Goal: Check status: Check status

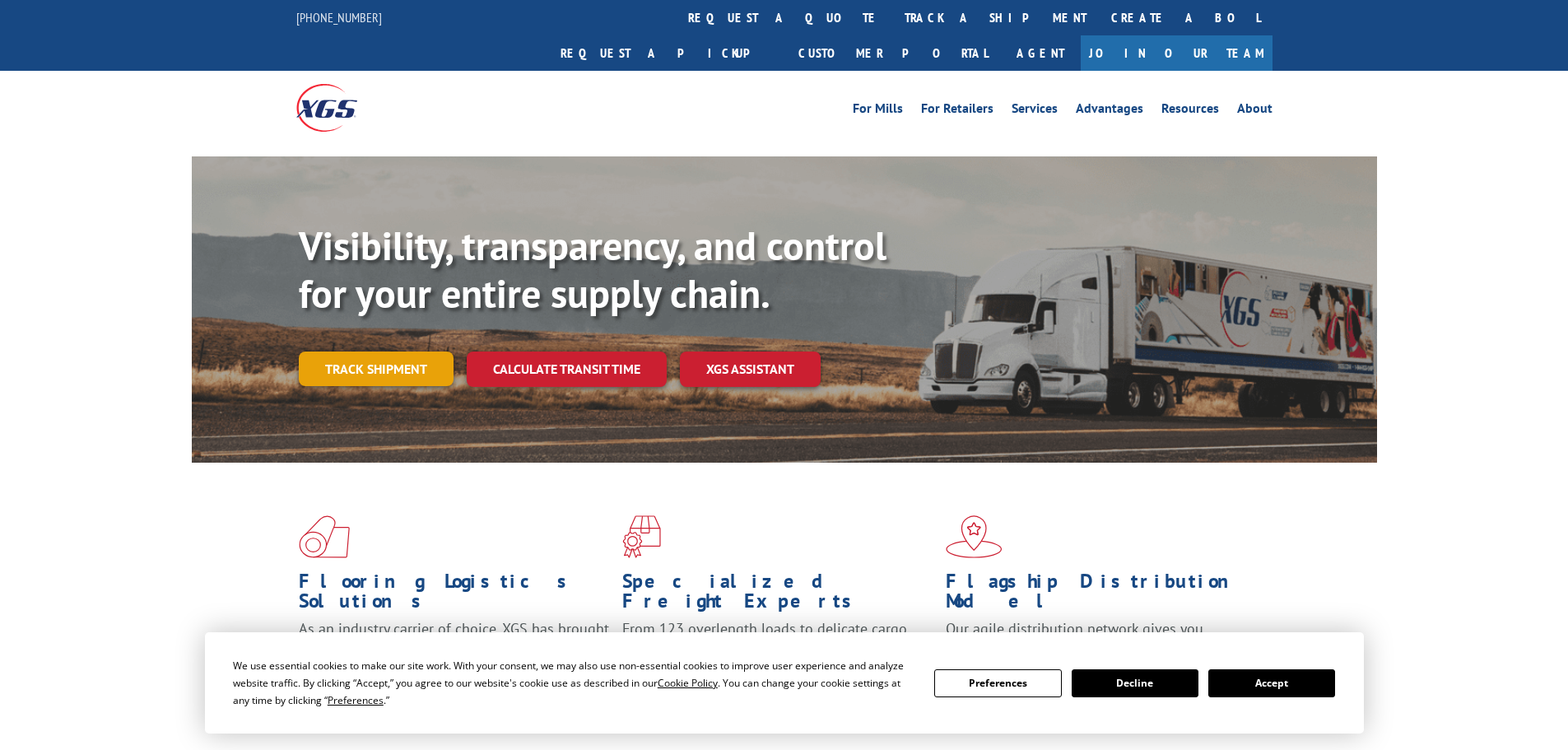
click at [374, 351] on link "Track shipment" at bounding box center [375, 369] width 155 height 35
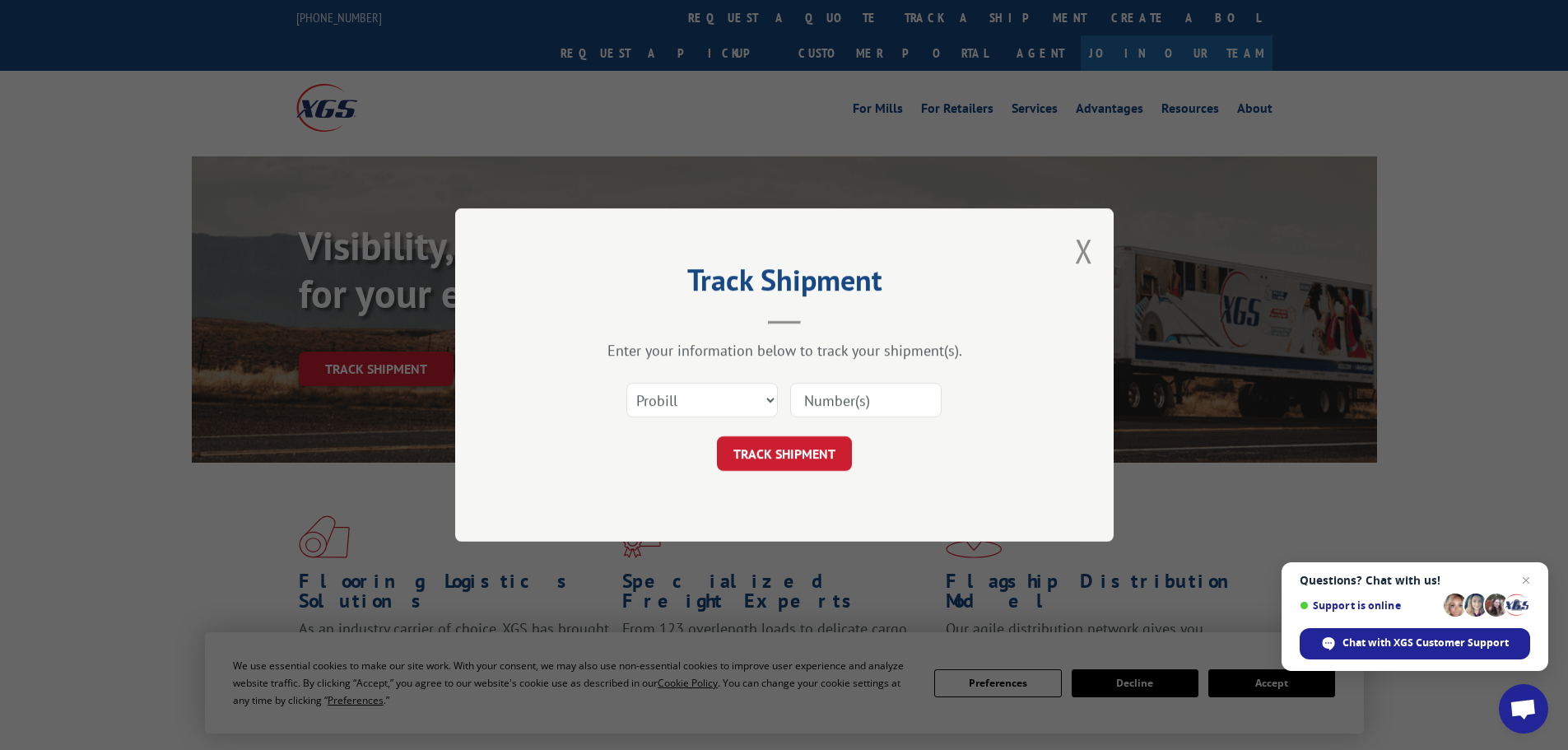
click at [890, 394] on input at bounding box center [866, 400] width 151 height 35
paste input "17450367"
type input "17450367"
click at [792, 457] on button "TRACK SHIPMENT" at bounding box center [784, 453] width 135 height 35
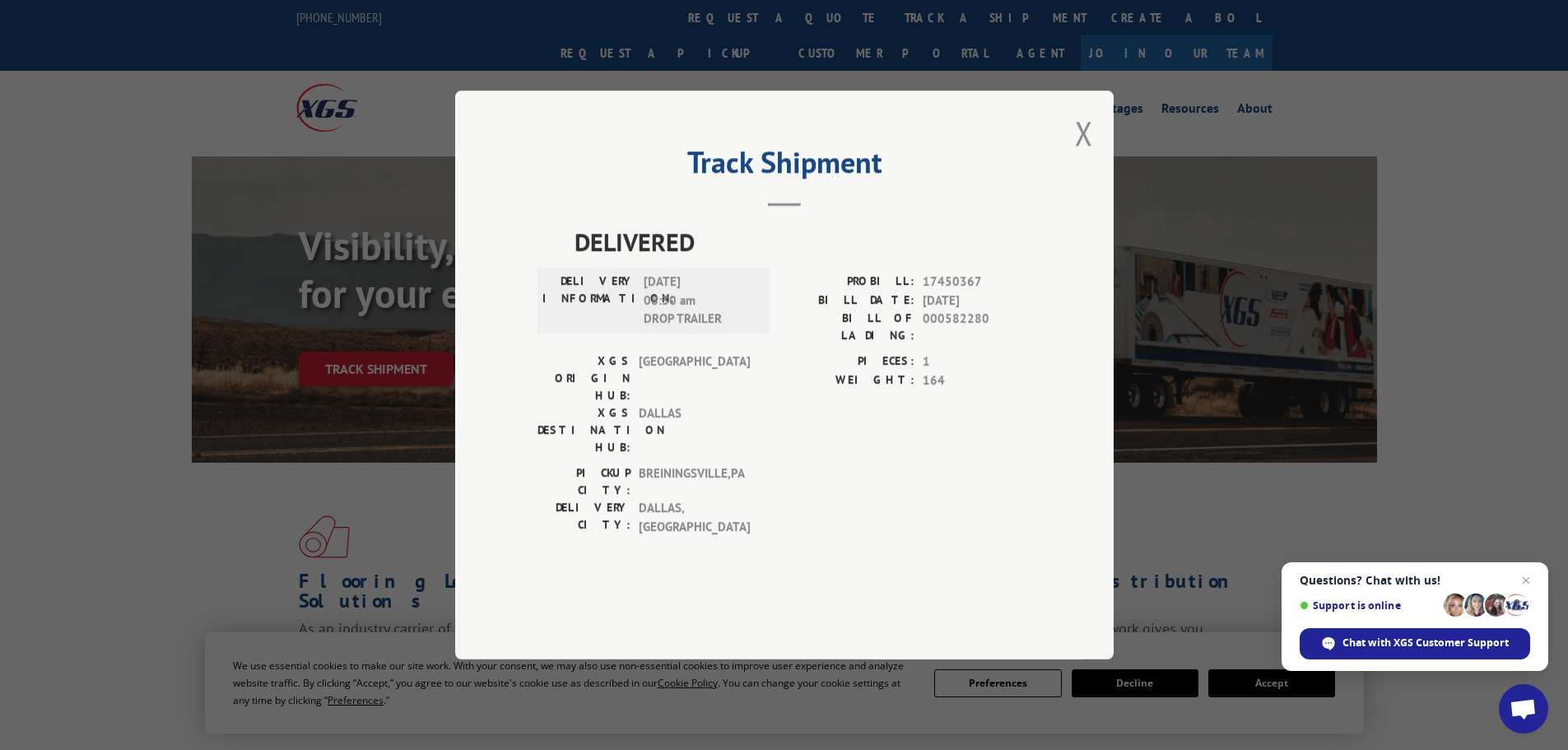
click at [102, 415] on div "Track Shipment DELIVERED DELIVERY INFORMATION: [DATE] 08:30 am DROP TRAILER PRO…" at bounding box center [784, 375] width 1568 height 750
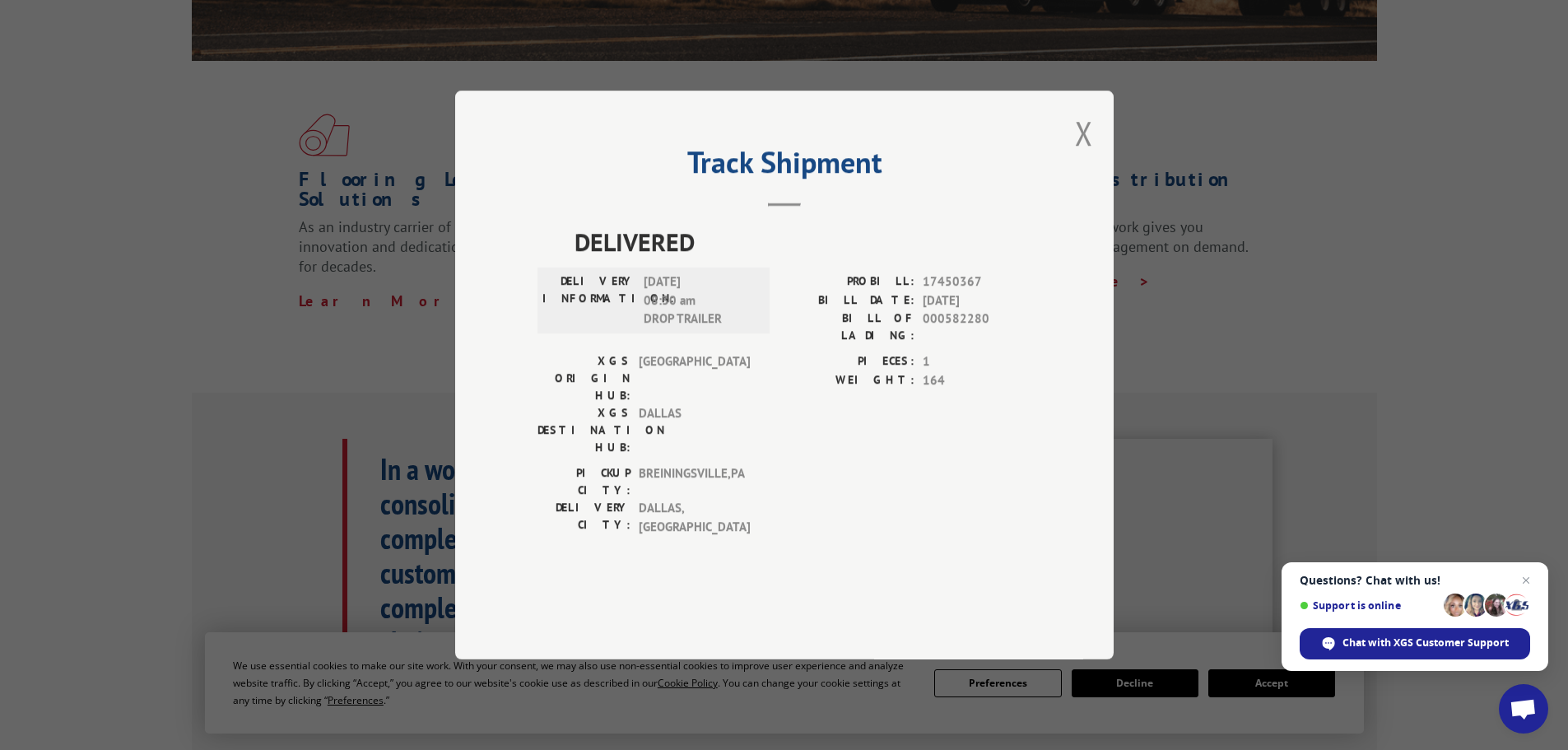
scroll to position [412, 0]
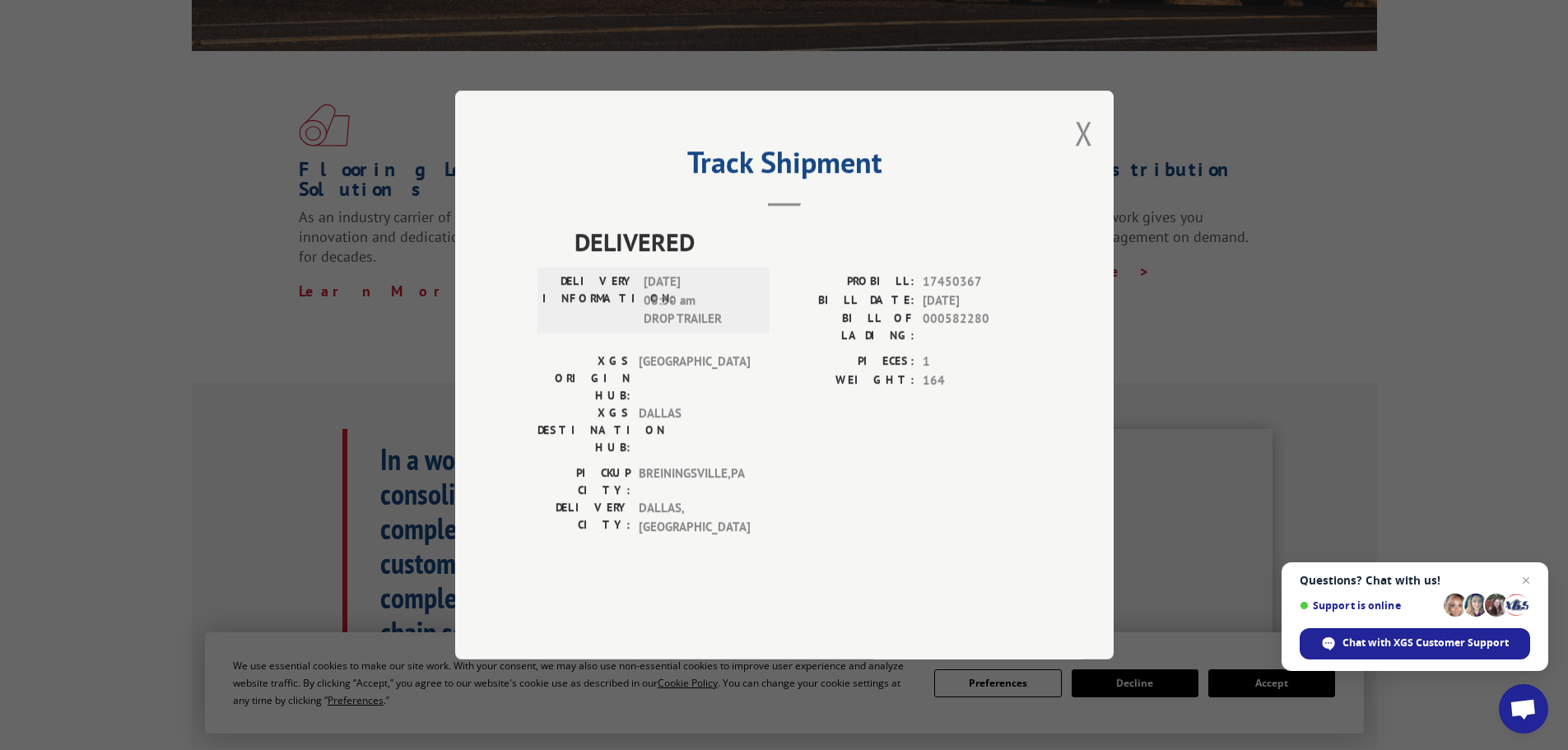
click at [244, 343] on div "Track Shipment DELIVERED DELIVERY INFORMATION: [DATE] 08:30 am DROP TRAILER PRO…" at bounding box center [784, 375] width 1568 height 750
click at [1091, 155] on button "Close modal" at bounding box center [1084, 132] width 18 height 43
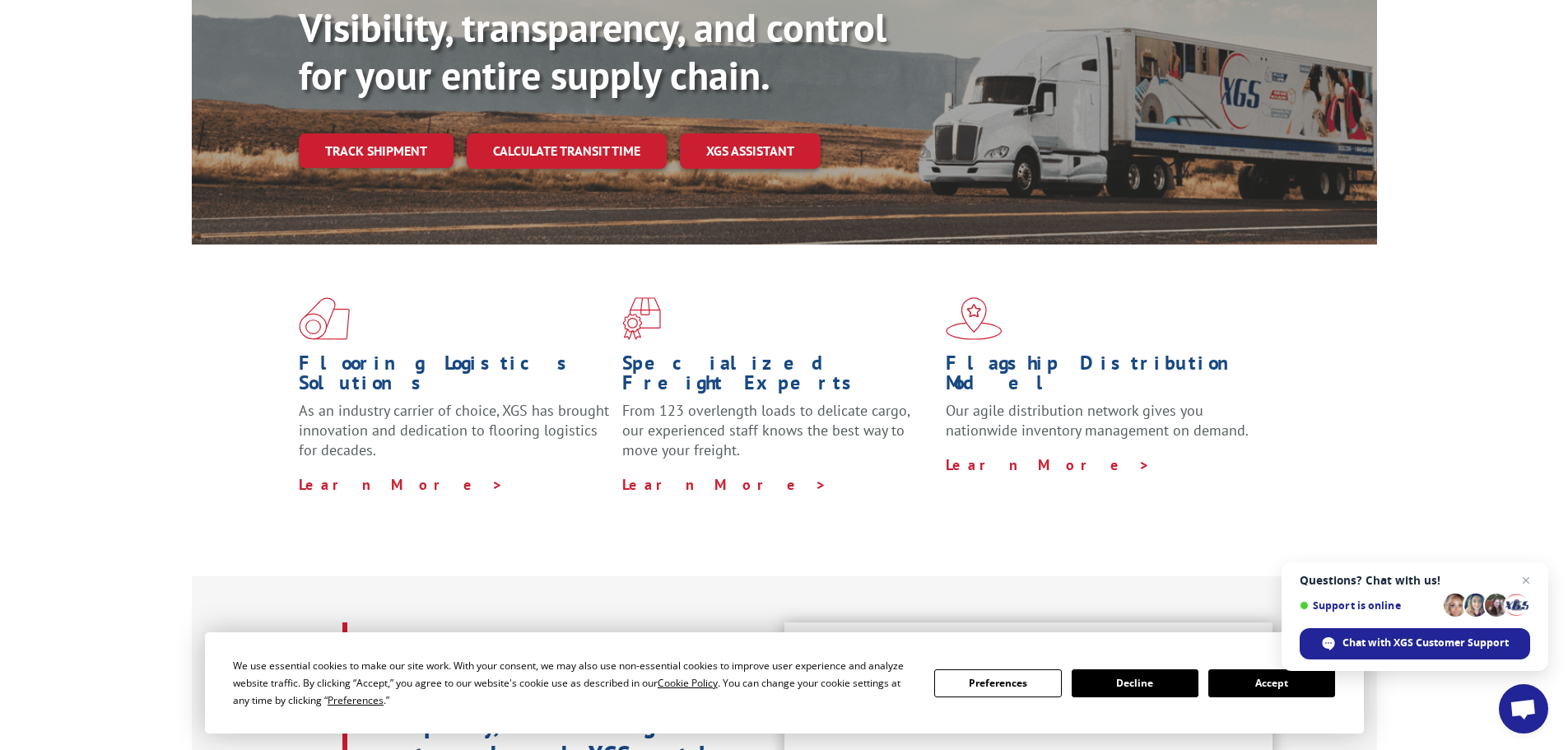
scroll to position [247, 0]
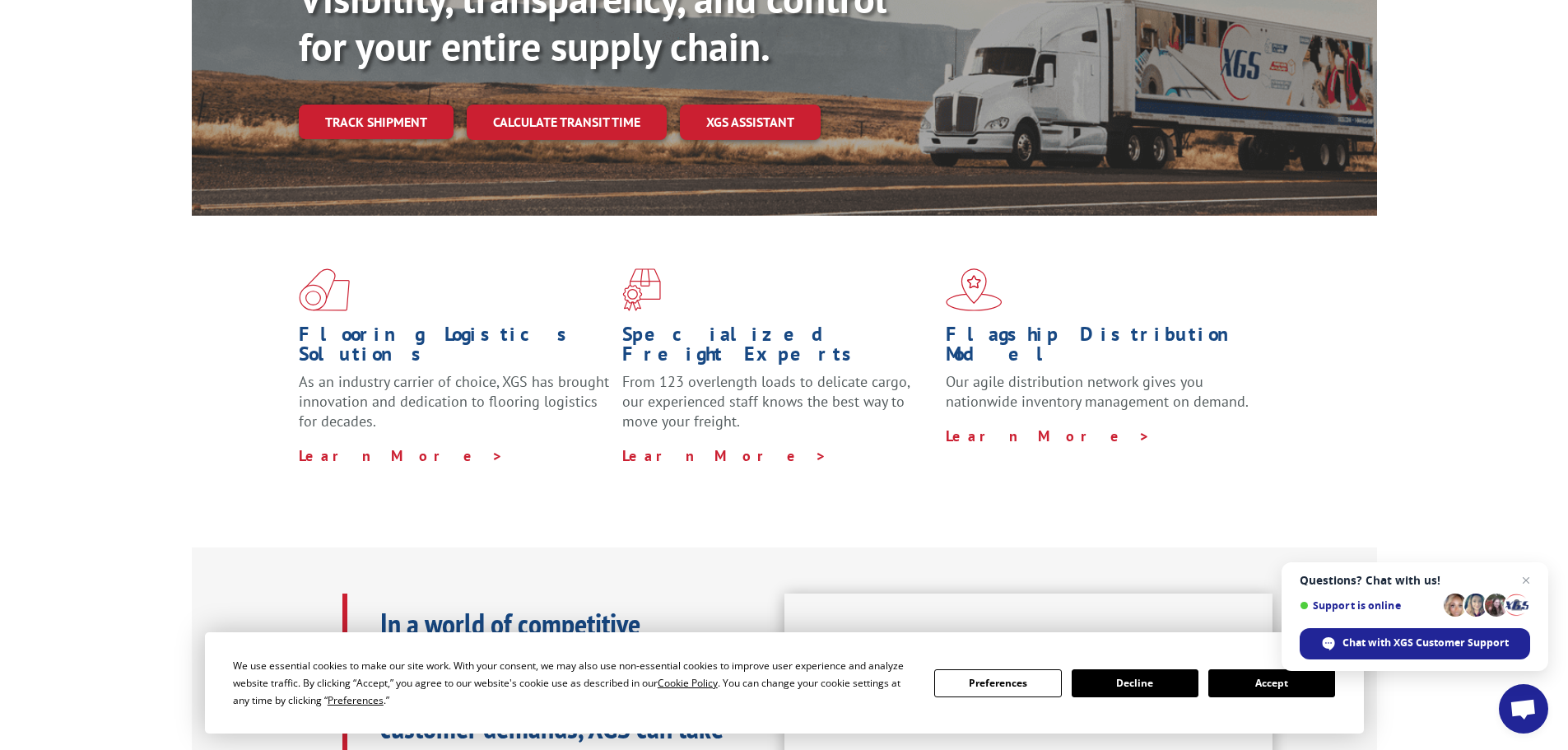
drag, startPoint x: 1283, startPoint y: 685, endPoint x: 1273, endPoint y: 683, distance: 10.2
click at [1283, 685] on button "Accept" at bounding box center [1271, 683] width 127 height 28
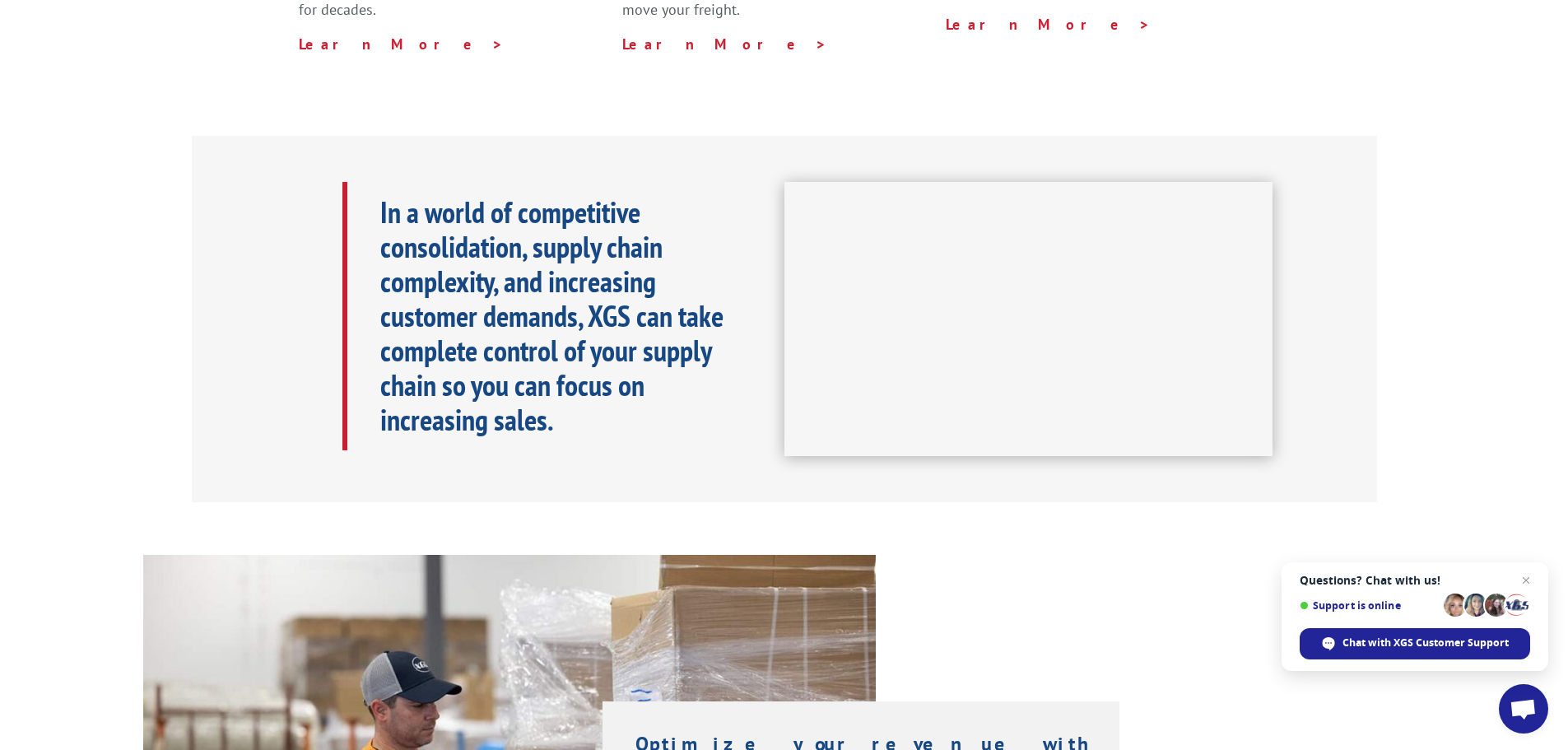
scroll to position [0, 0]
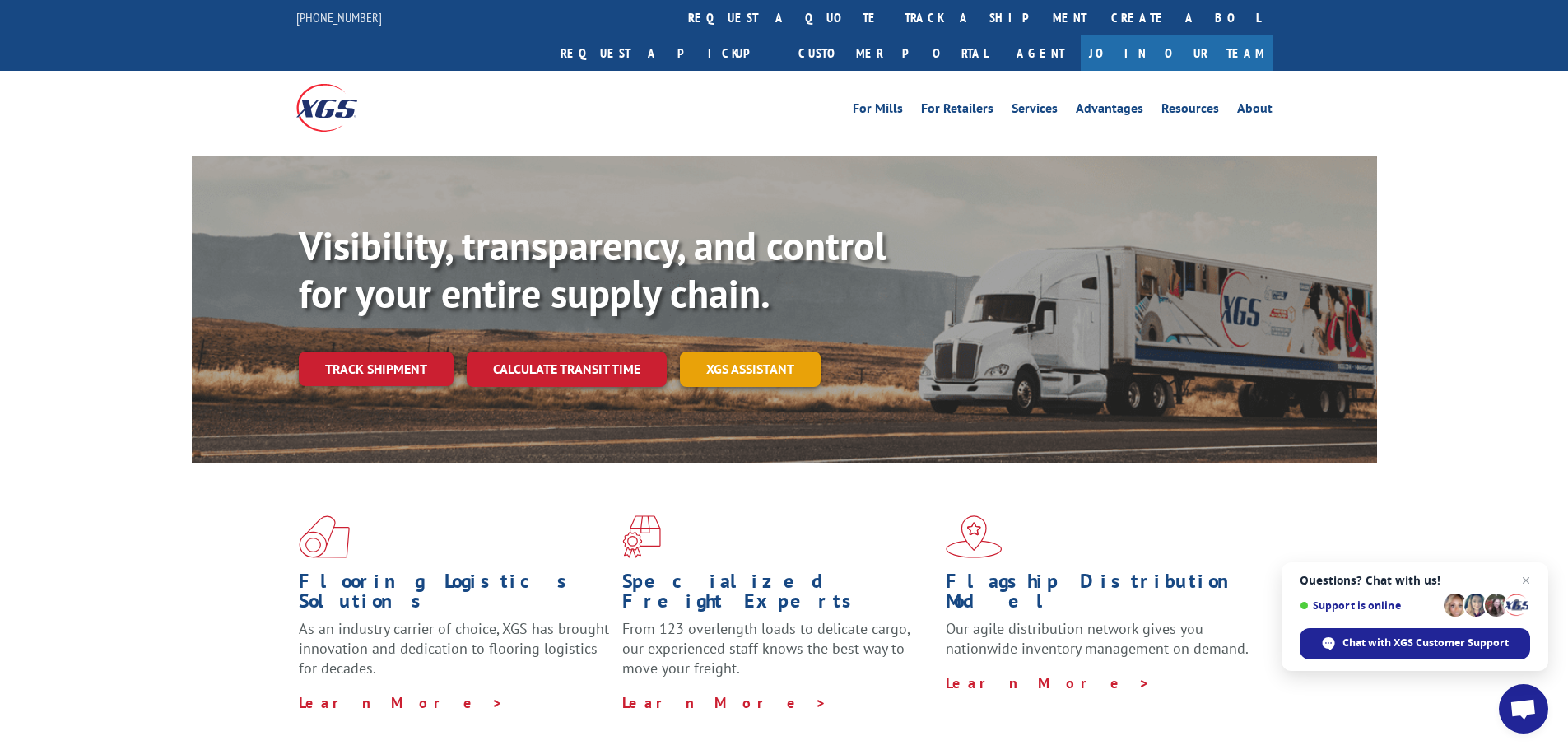
click at [788, 351] on link "XGS ASSISTANT" at bounding box center [750, 369] width 141 height 35
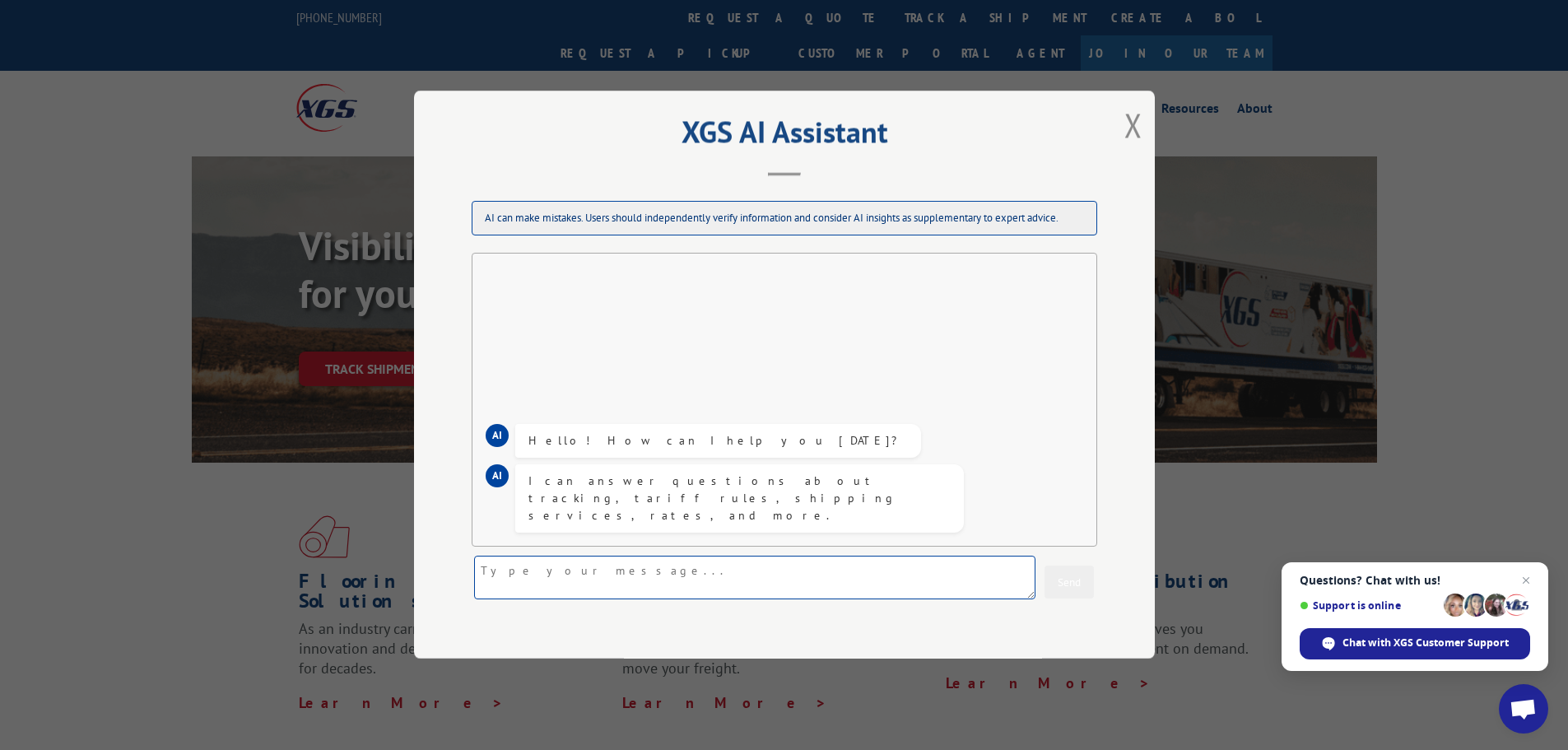
click at [573, 592] on textarea at bounding box center [754, 578] width 561 height 43
click at [1117, 124] on div "XGS AI Assistant AI can make mistakes. Users should independently verify inform…" at bounding box center [784, 375] width 740 height 568
click at [1127, 124] on button "Close modal" at bounding box center [1133, 125] width 18 height 43
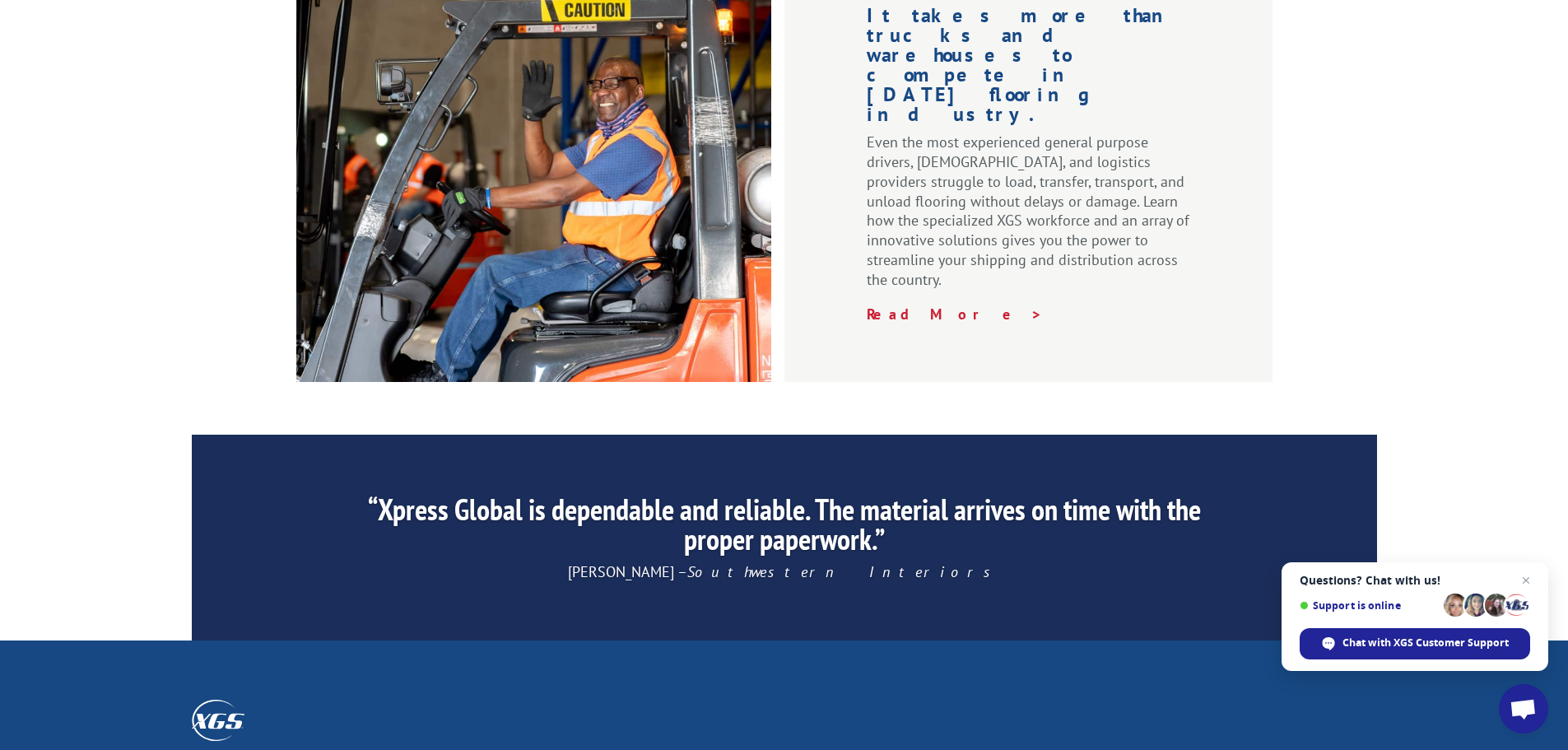
scroll to position [2470, 0]
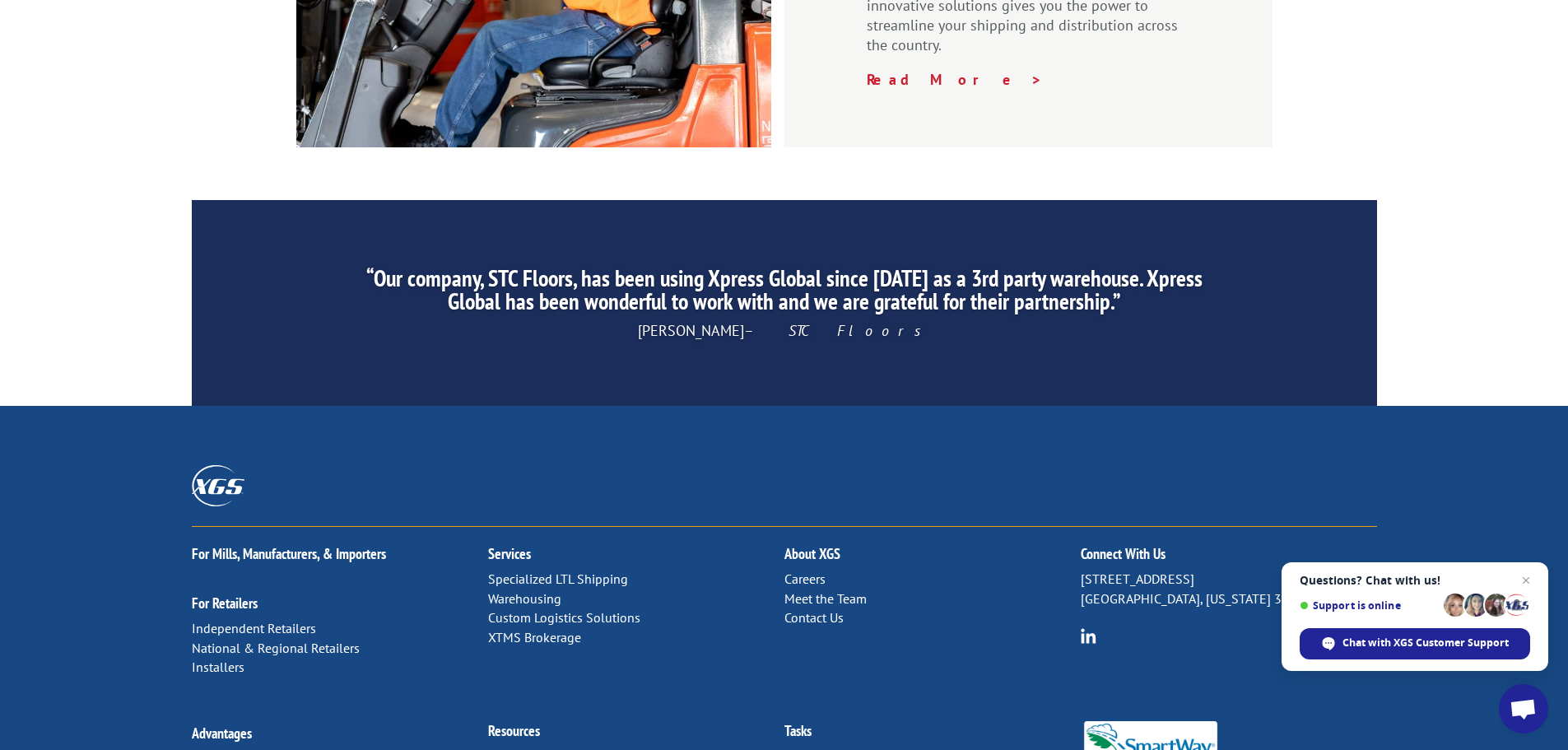
click at [795, 609] on link "Contact Us" at bounding box center [814, 617] width 60 height 16
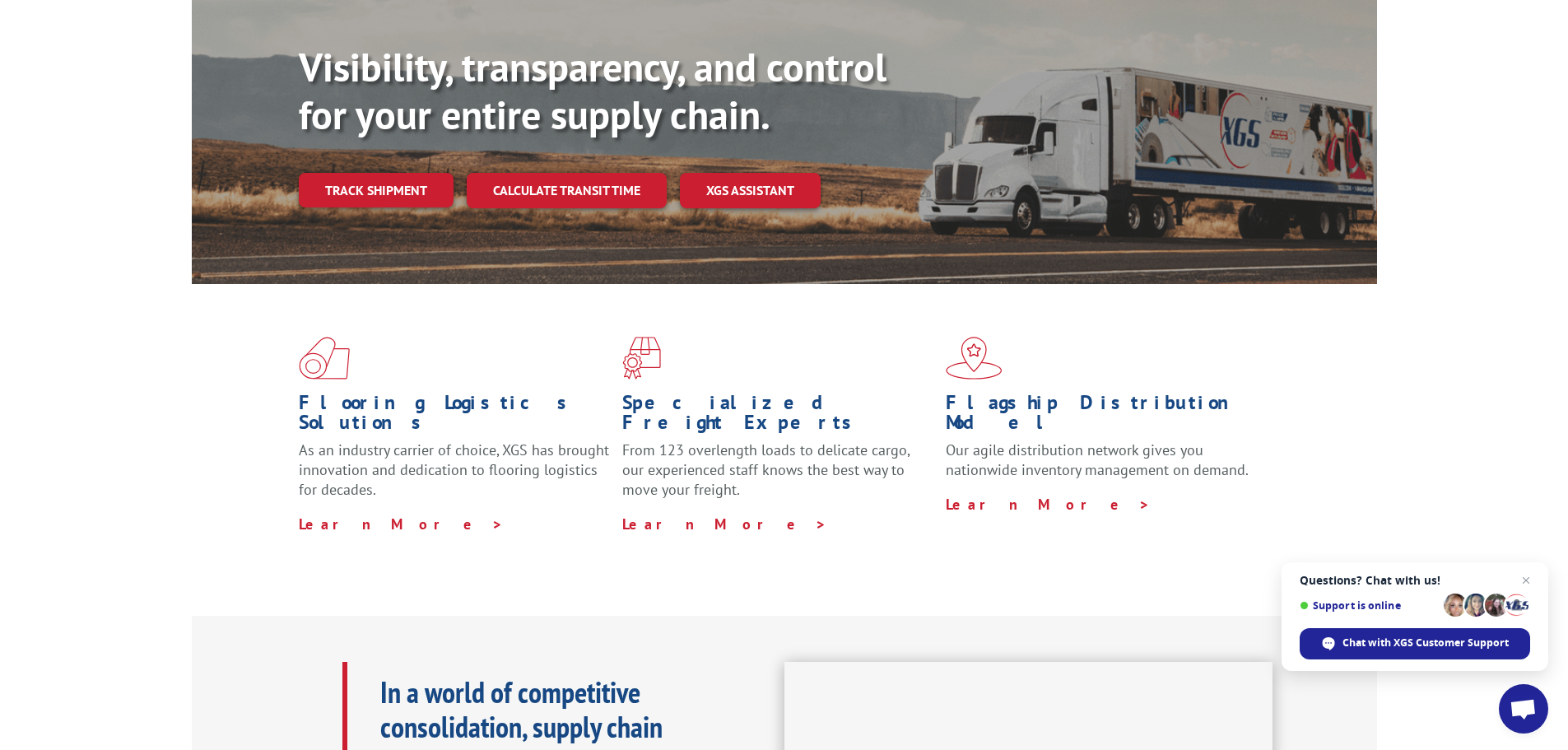
scroll to position [0, 0]
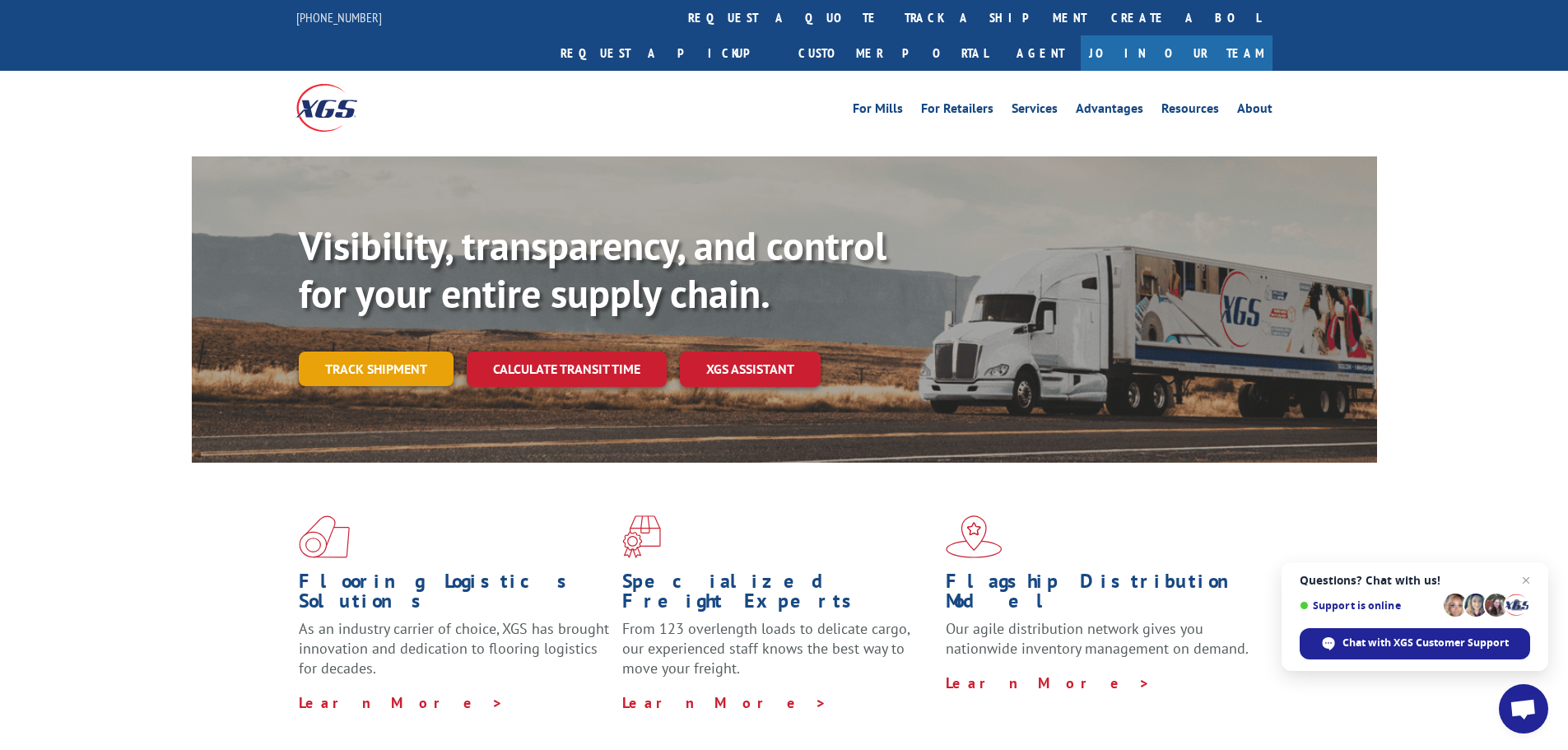
click at [394, 351] on link "Track shipment" at bounding box center [375, 369] width 155 height 35
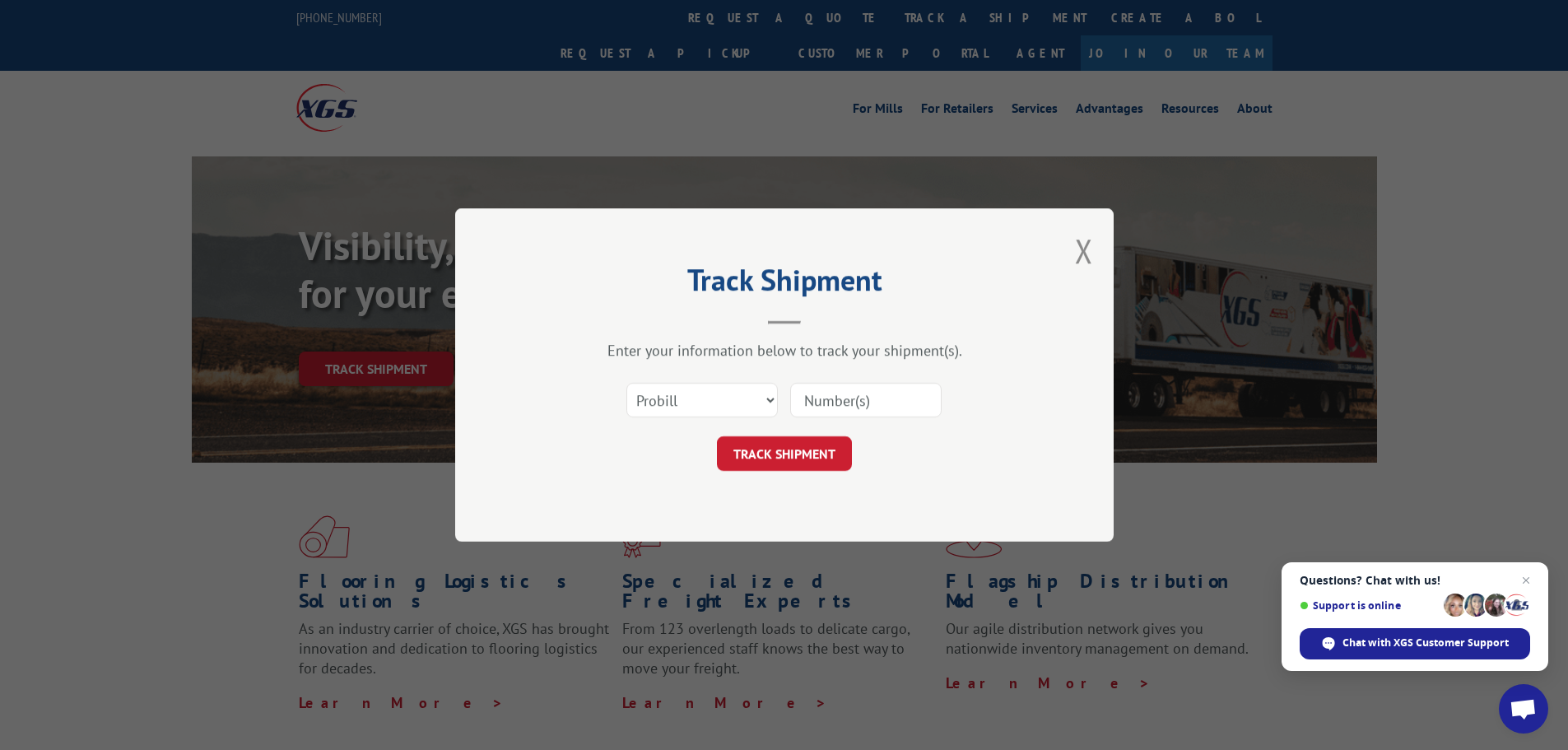
click at [806, 395] on input at bounding box center [866, 400] width 151 height 35
type input "17450367"
click at [747, 406] on select "Select category... Probill BOL PO" at bounding box center [701, 400] width 151 height 35
click at [746, 406] on select "Select category... Probill BOL PO" at bounding box center [701, 400] width 151 height 35
click at [771, 457] on button "TRACK SHIPMENT" at bounding box center [784, 453] width 135 height 35
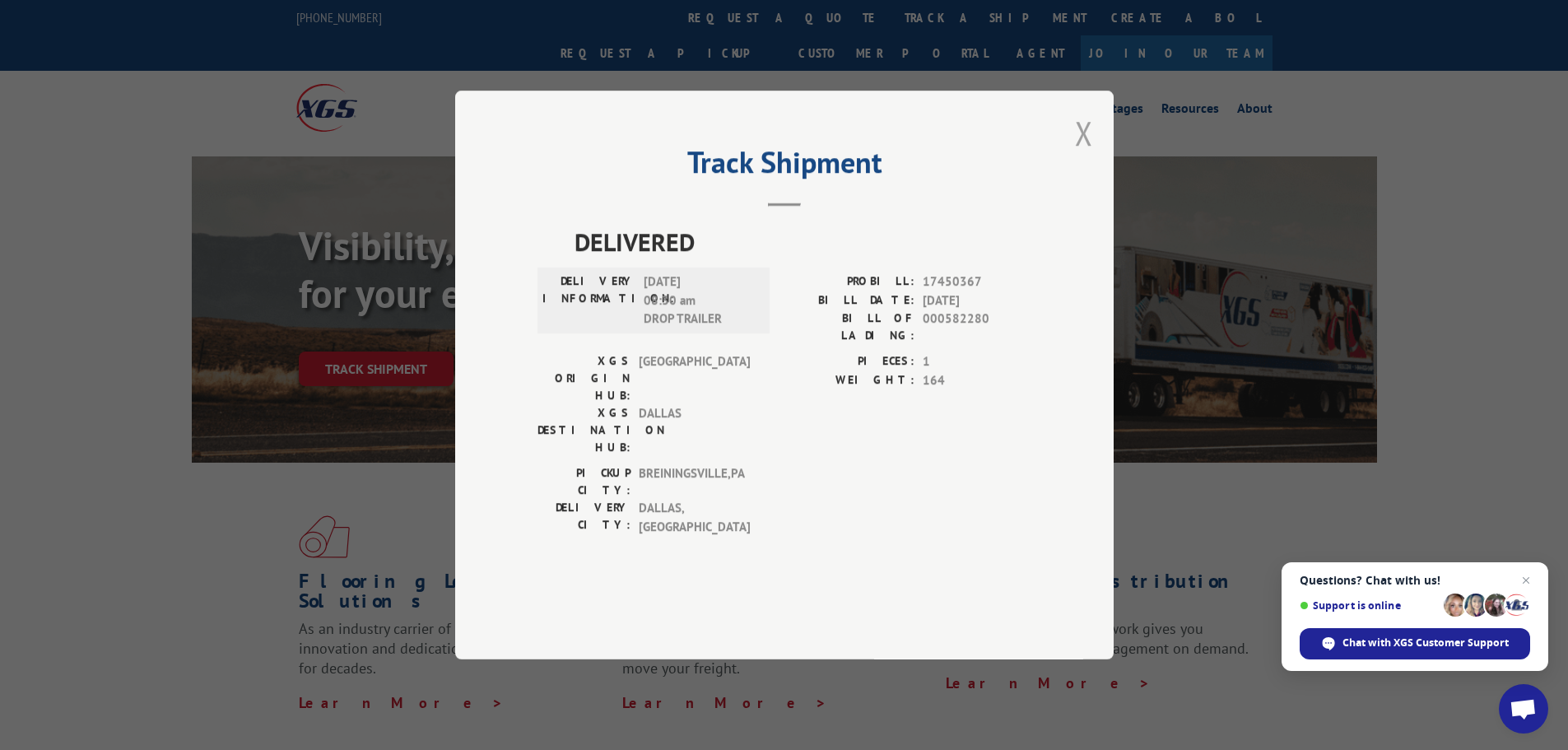
click at [1082, 155] on button "Close modal" at bounding box center [1084, 132] width 18 height 43
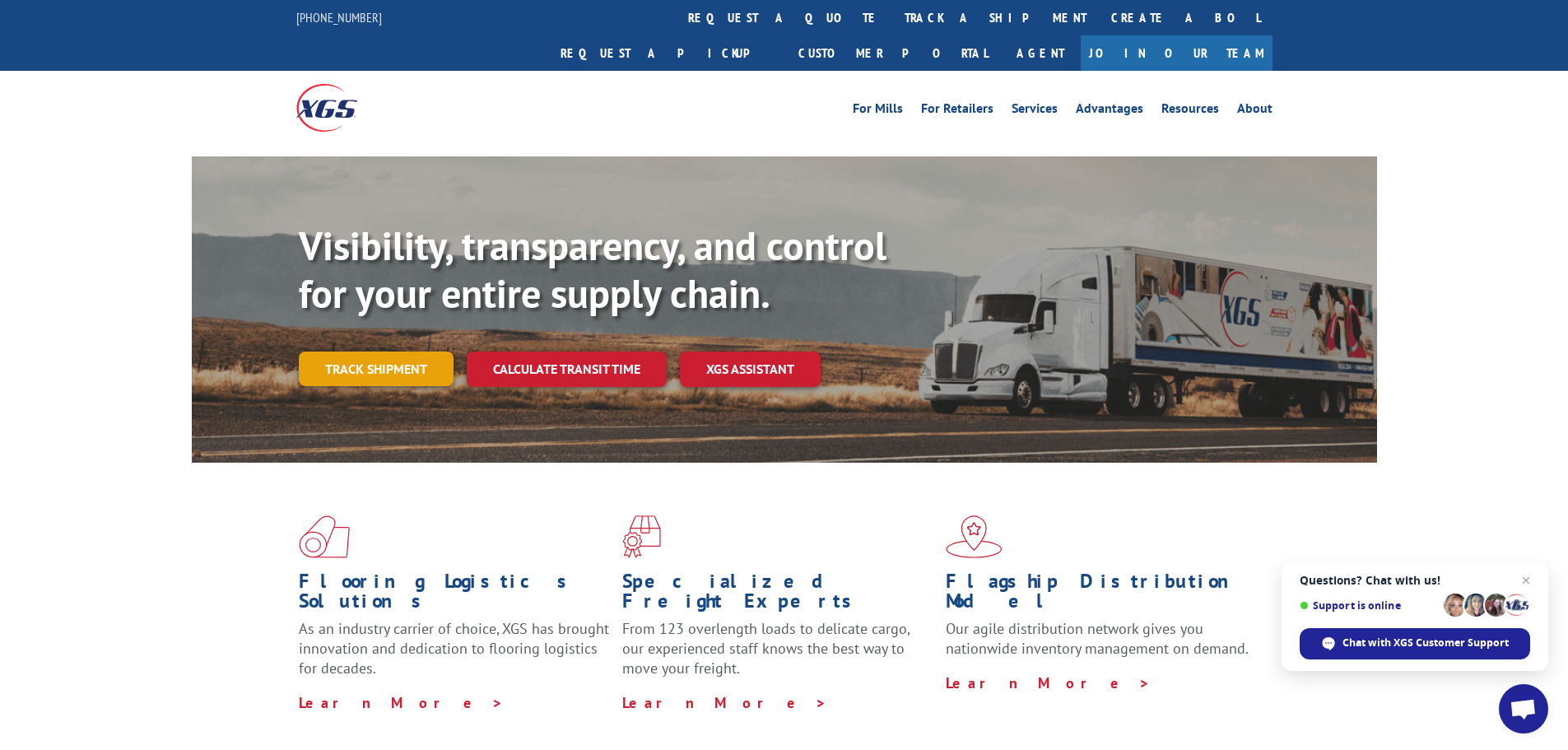
click at [349, 351] on link "Track shipment" at bounding box center [375, 369] width 155 height 35
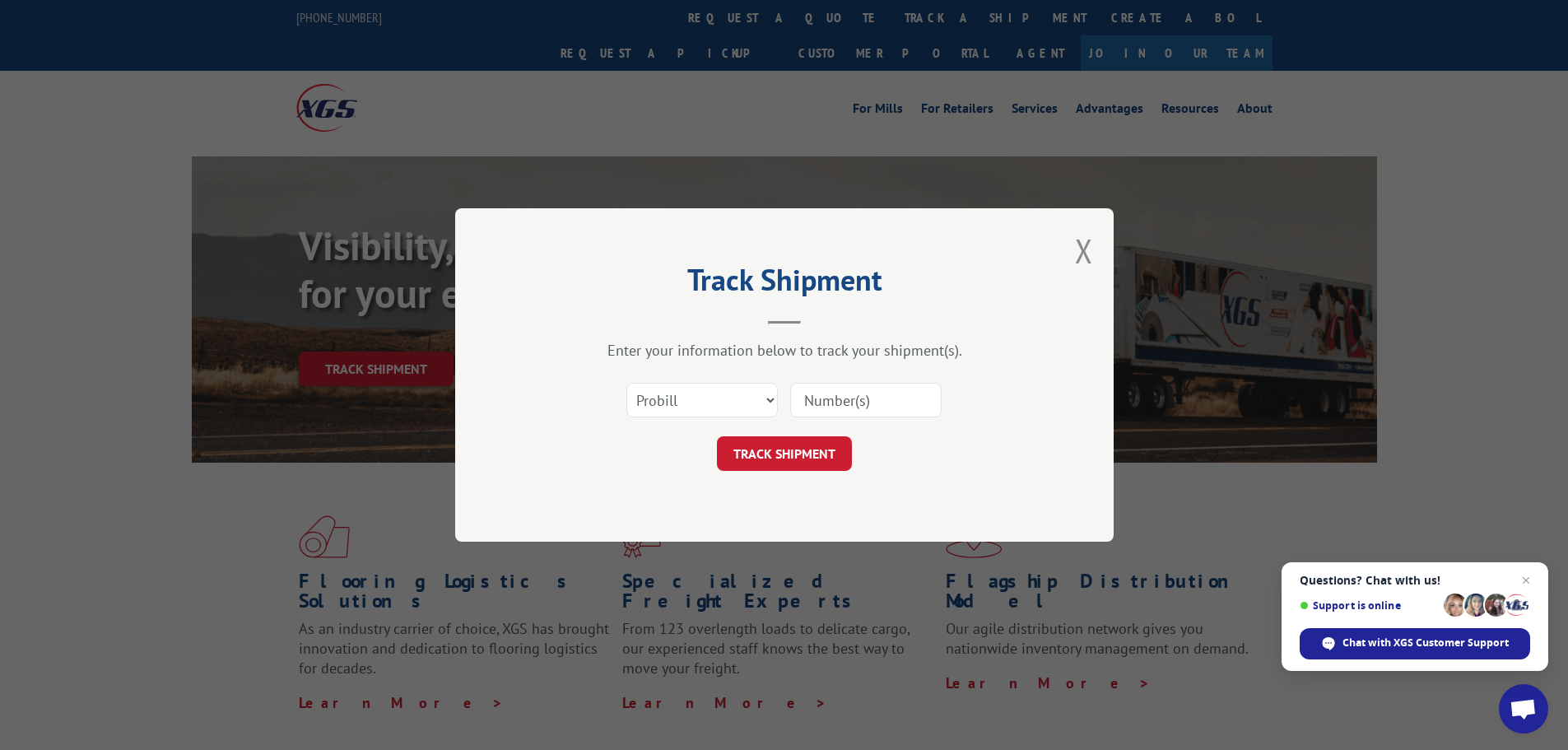
click at [690, 380] on div "Select category... Probill BOL PO" at bounding box center [784, 400] width 494 height 54
click at [690, 389] on select "Select category... Probill BOL PO" at bounding box center [701, 400] width 151 height 35
select select "po"
click at [626, 382] on select "Select category... Probill BOL PO" at bounding box center [701, 400] width 151 height 35
click at [807, 406] on input at bounding box center [866, 400] width 151 height 35
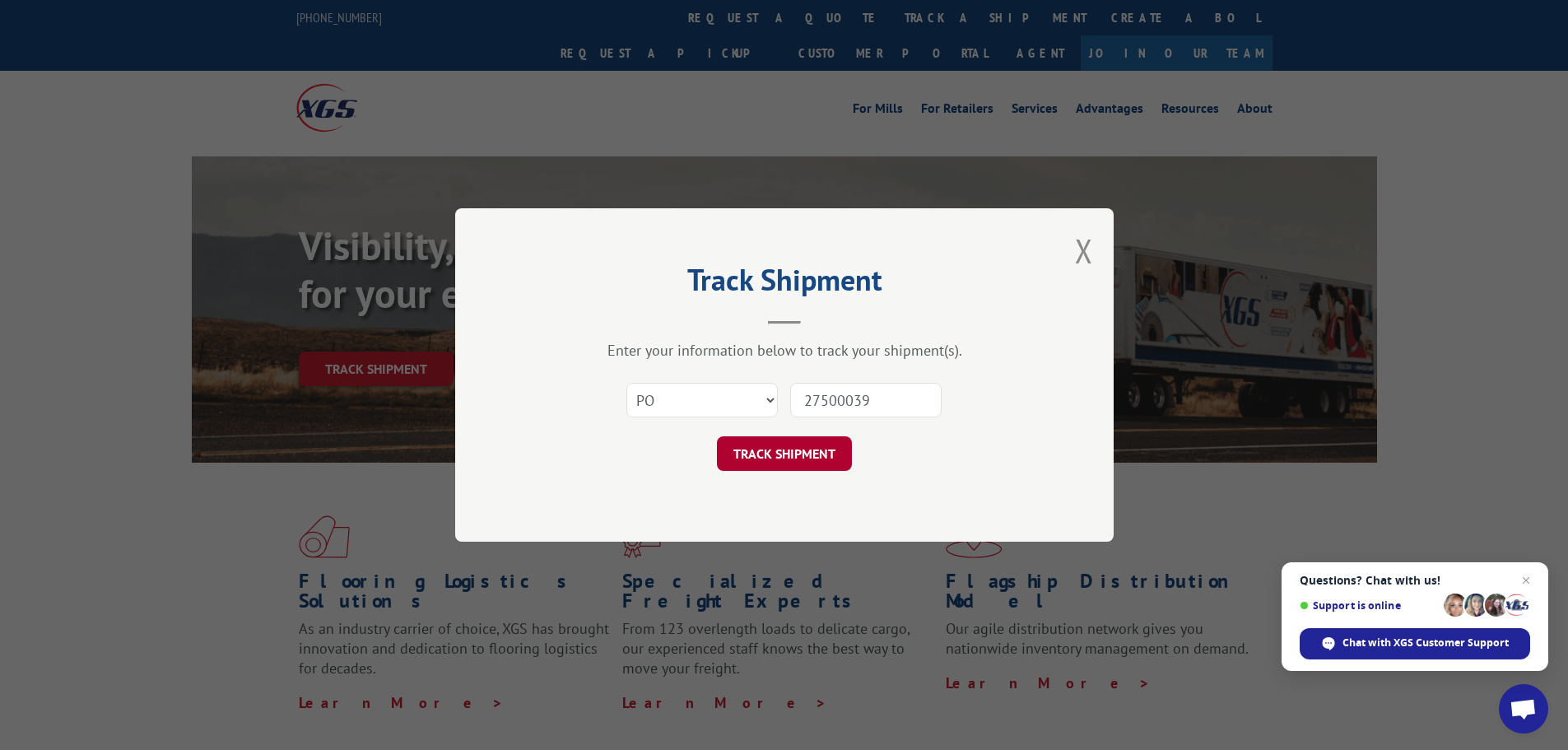
type input "27500039"
click at [797, 459] on button "TRACK SHIPMENT" at bounding box center [784, 453] width 135 height 35
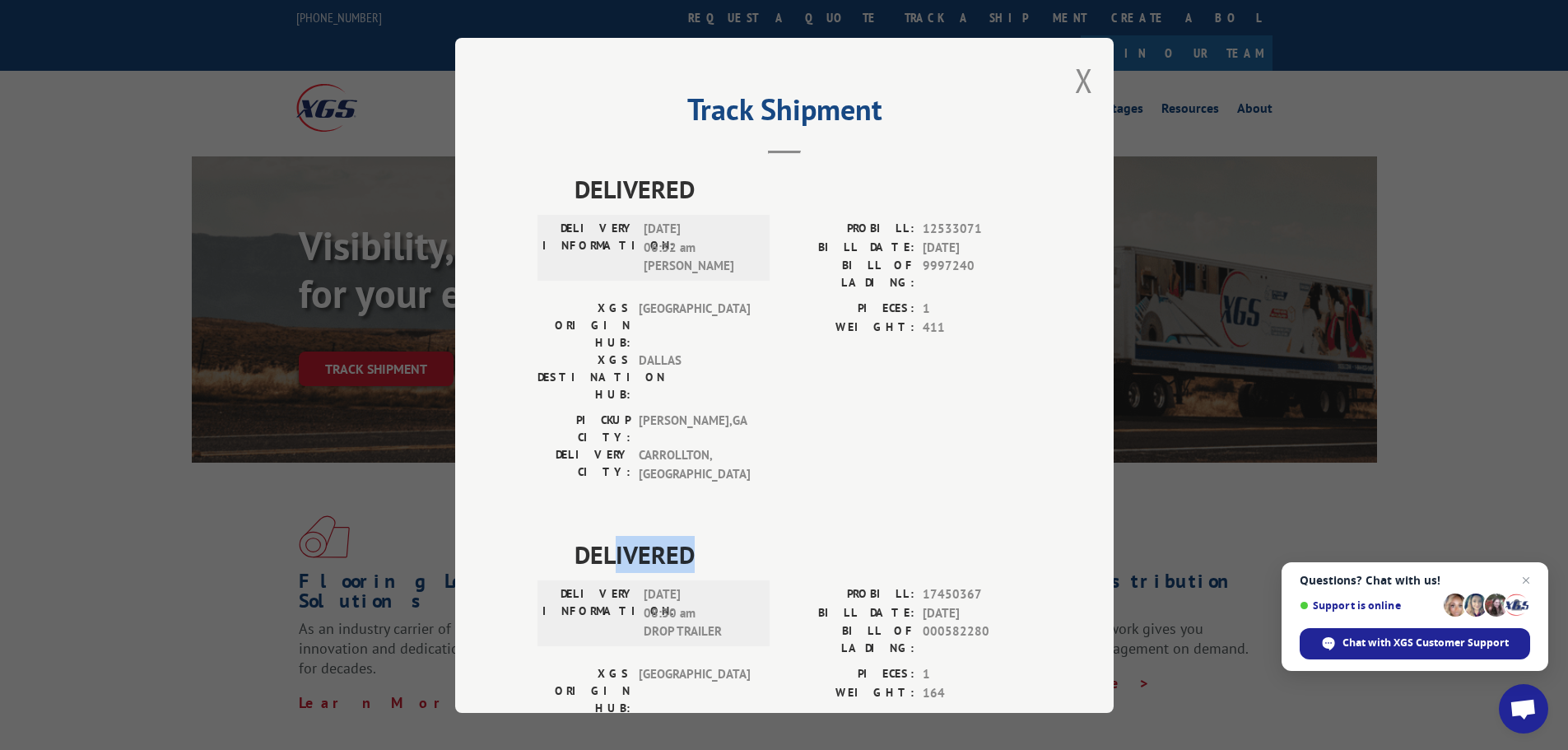
drag, startPoint x: 610, startPoint y: 463, endPoint x: 692, endPoint y: 462, distance: 82.0
click at [692, 535] on span "DELIVERED" at bounding box center [803, 554] width 457 height 37
drag, startPoint x: 668, startPoint y: 500, endPoint x: 704, endPoint y: 500, distance: 36.0
click at [704, 586] on span "09/26/2025 08:30 am DROP TRAILER" at bounding box center [699, 613] width 111 height 56
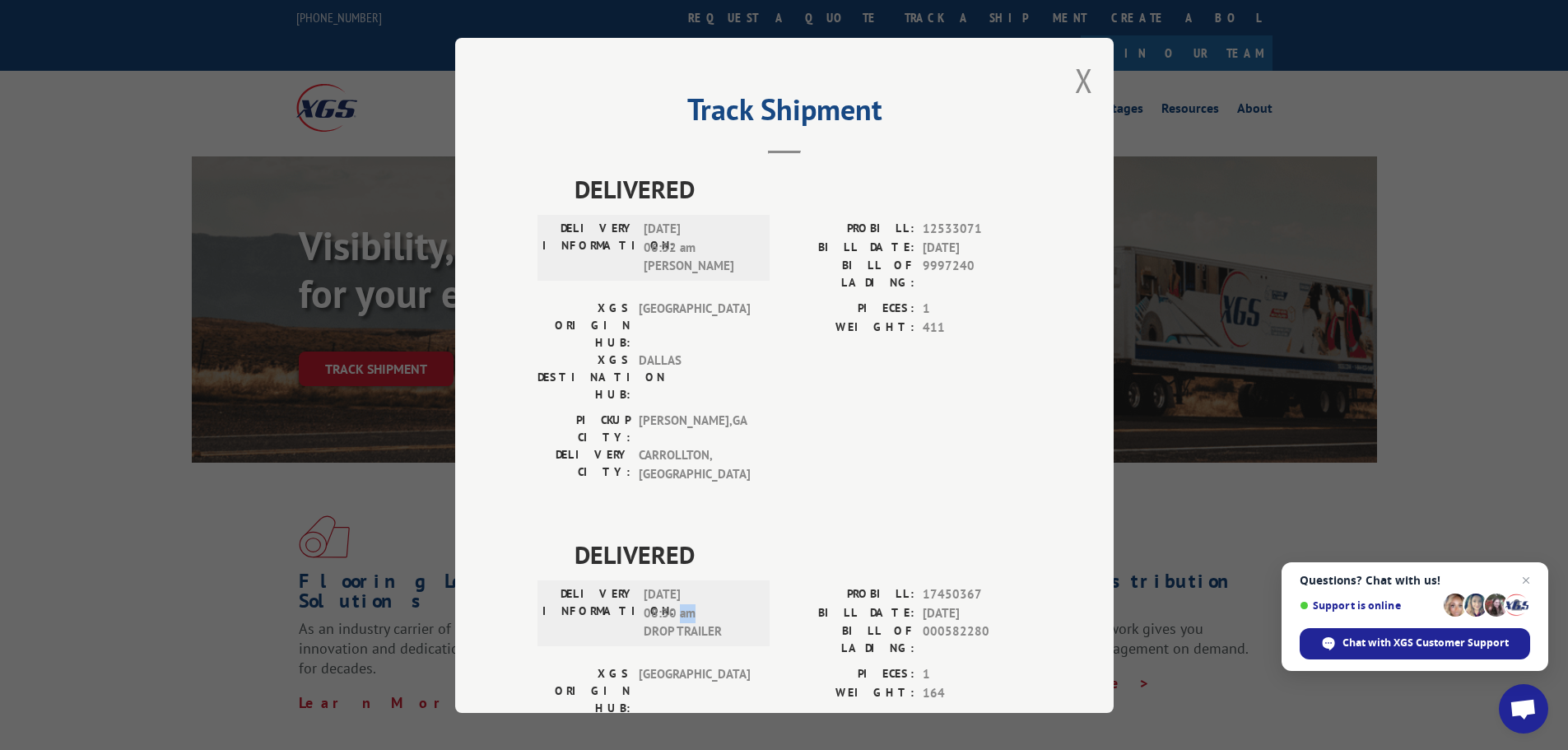
drag, startPoint x: 674, startPoint y: 516, endPoint x: 702, endPoint y: 517, distance: 28.0
click at [702, 586] on span "09/26/2025 08:30 am DROP TRAILER" at bounding box center [699, 613] width 111 height 56
click at [700, 586] on span "09/26/2025 08:30 am DROP TRAILER" at bounding box center [699, 613] width 111 height 56
drag, startPoint x: 656, startPoint y: 530, endPoint x: 692, endPoint y: 531, distance: 36.0
click at [692, 586] on span "09/26/2025 08:30 am DROP TRAILER" at bounding box center [699, 613] width 111 height 56
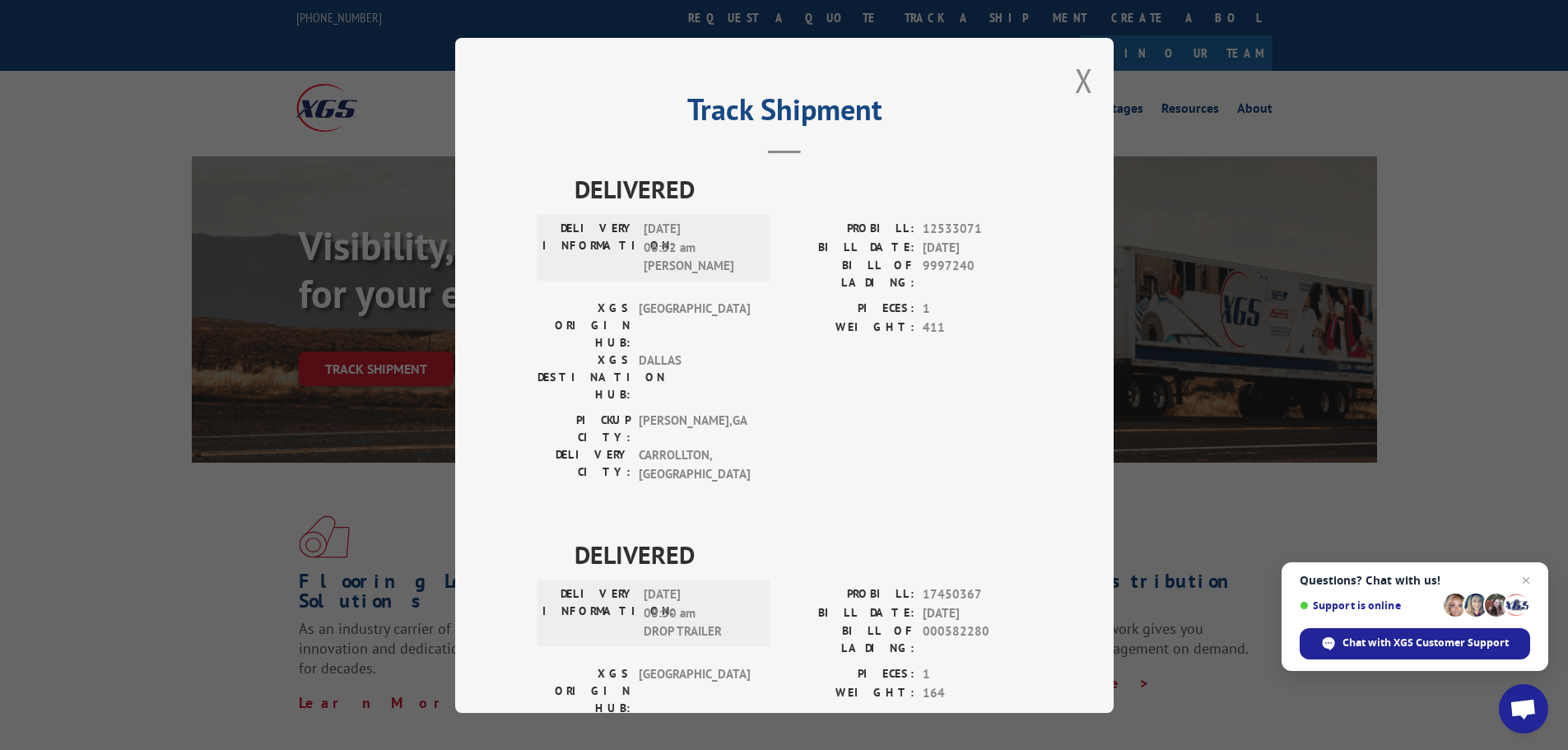
click at [714, 586] on span "09/26/2025 08:30 am DROP TRAILER" at bounding box center [699, 613] width 111 height 56
drag, startPoint x: 726, startPoint y: 532, endPoint x: 623, endPoint y: 531, distance: 103.0
click at [623, 586] on div "DELIVERY INFORMATION: 09/26/2025 08:30 am DROP TRAILER" at bounding box center [653, 613] width 222 height 56
click at [651, 586] on span "09/26/2025 08:30 am DROP TRAILER" at bounding box center [699, 613] width 111 height 56
click at [29, 444] on div "Track Shipment DELIVERED DELIVERY INFORMATION: 04/29/2021 06:32 am Chris Vrazel…" at bounding box center [784, 375] width 1568 height 750
